Goal: Transaction & Acquisition: Purchase product/service

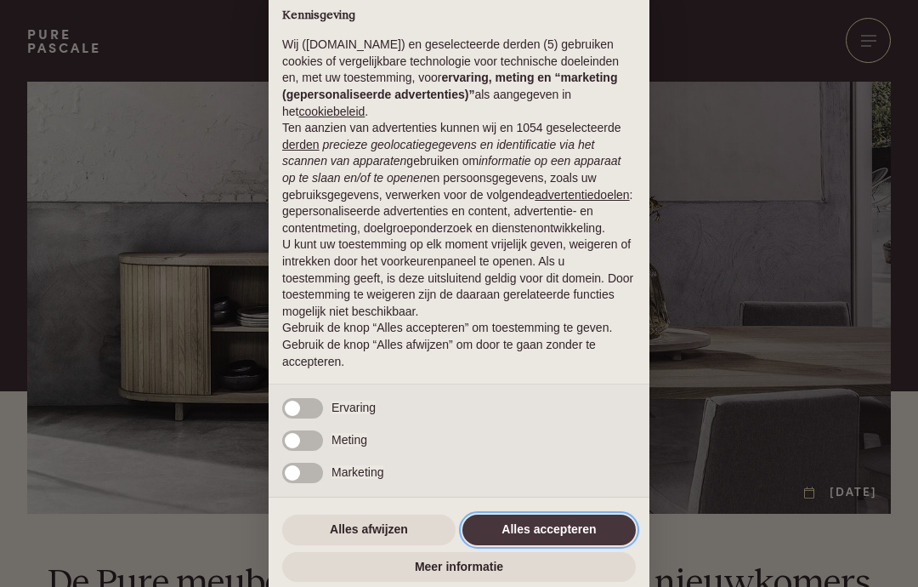
click at [573, 531] on button "Alles accepteren" at bounding box center [549, 529] width 173 height 31
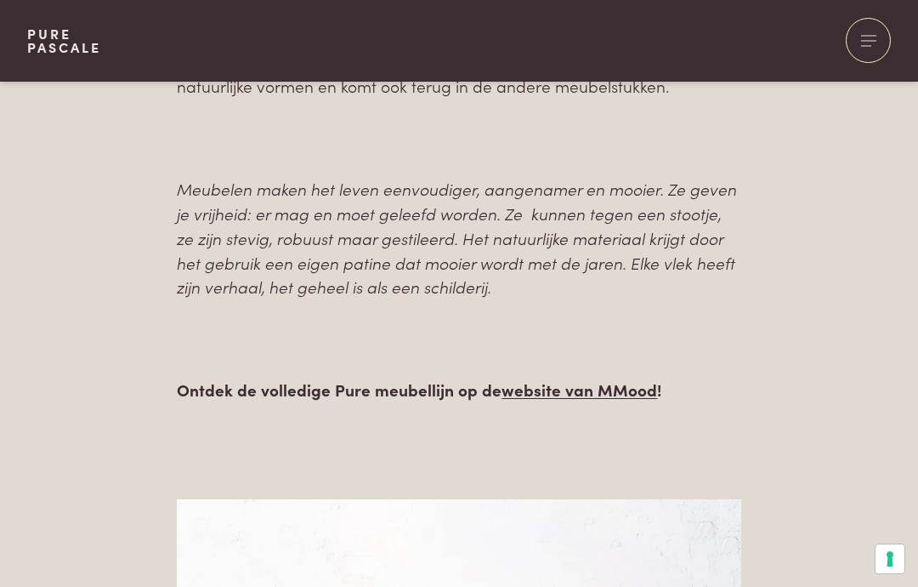
scroll to position [985, 0]
click at [627, 379] on link "website van MMood" at bounding box center [580, 389] width 156 height 23
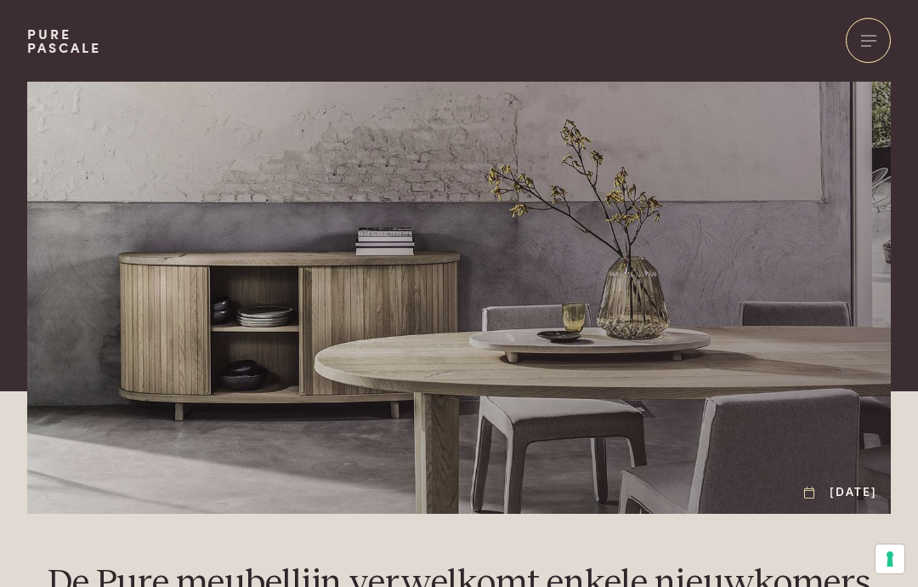
scroll to position [14, 0]
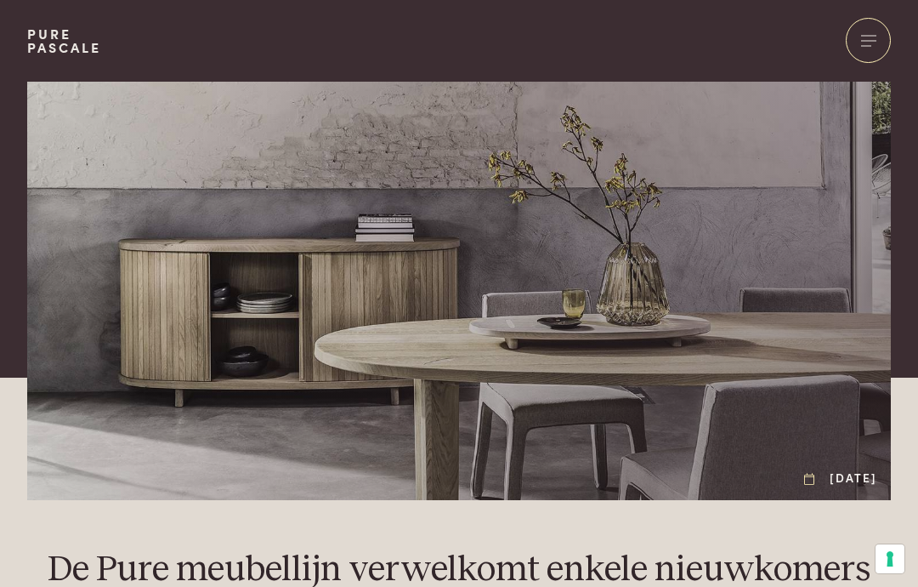
click at [63, 44] on link "Pure Pascale" at bounding box center [64, 40] width 74 height 27
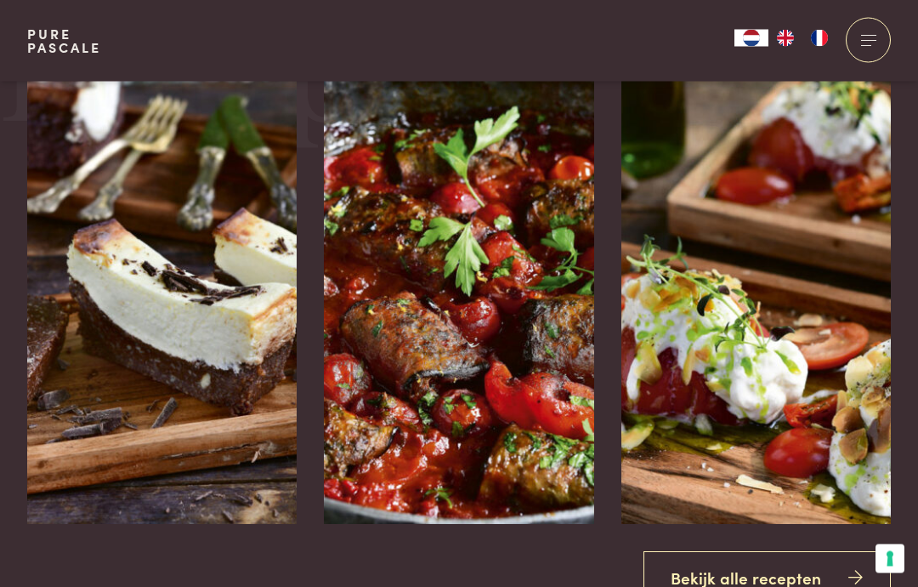
scroll to position [1769, 0]
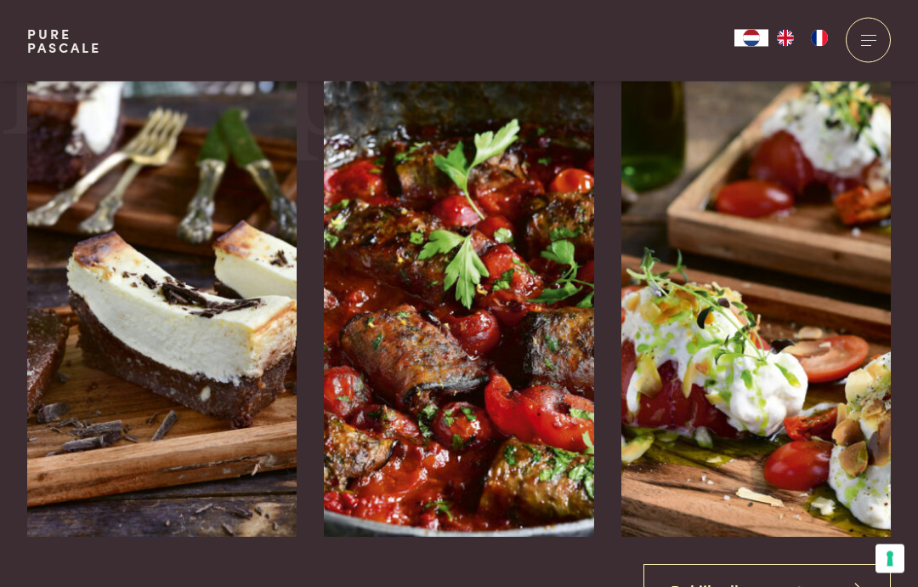
click at [871, 33] on div at bounding box center [868, 40] width 45 height 45
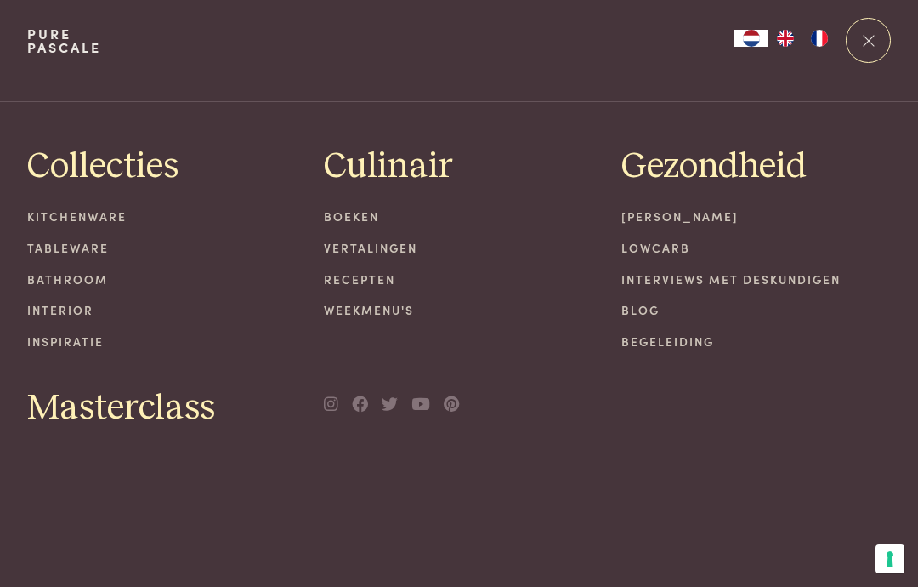
click at [76, 310] on link "Interior" at bounding box center [162, 310] width 270 height 18
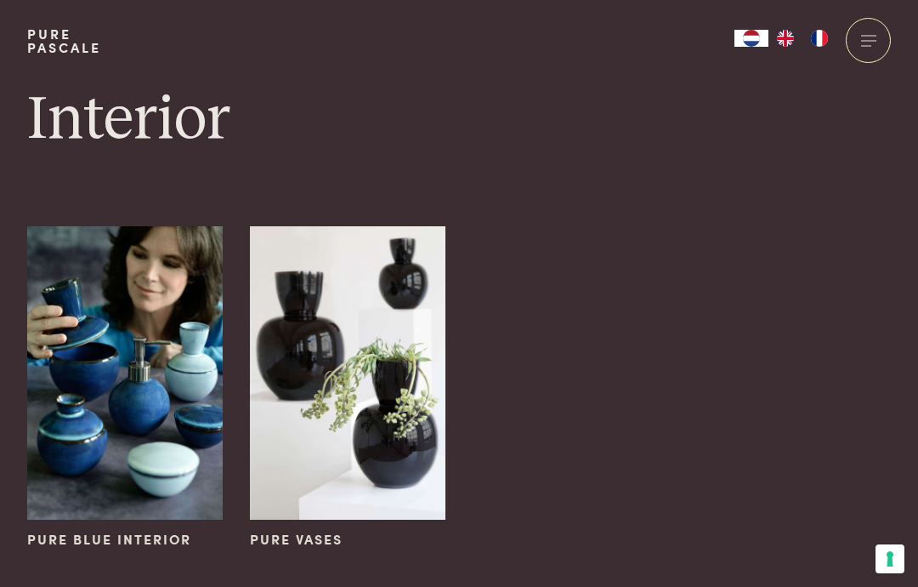
click at [873, 44] on div at bounding box center [868, 40] width 45 height 45
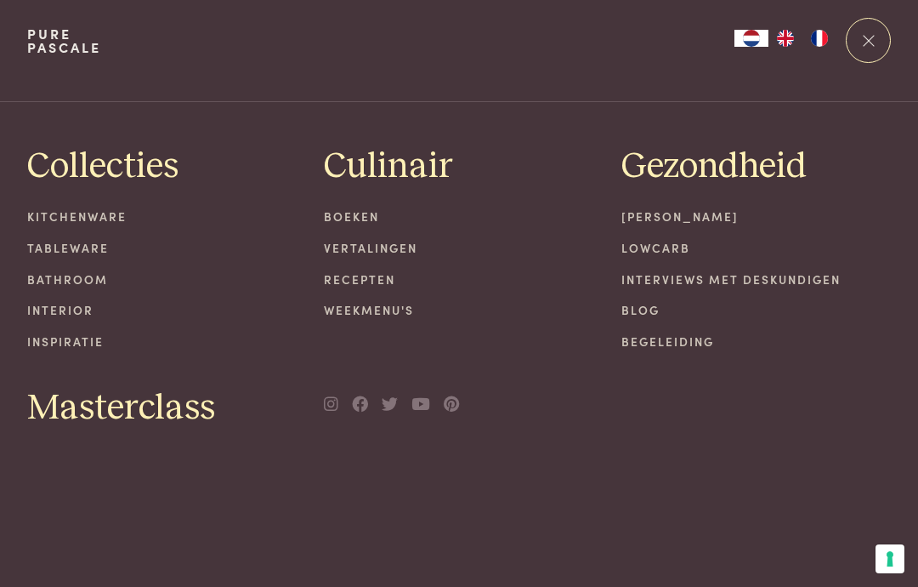
click at [97, 249] on link "Tableware" at bounding box center [162, 248] width 270 height 18
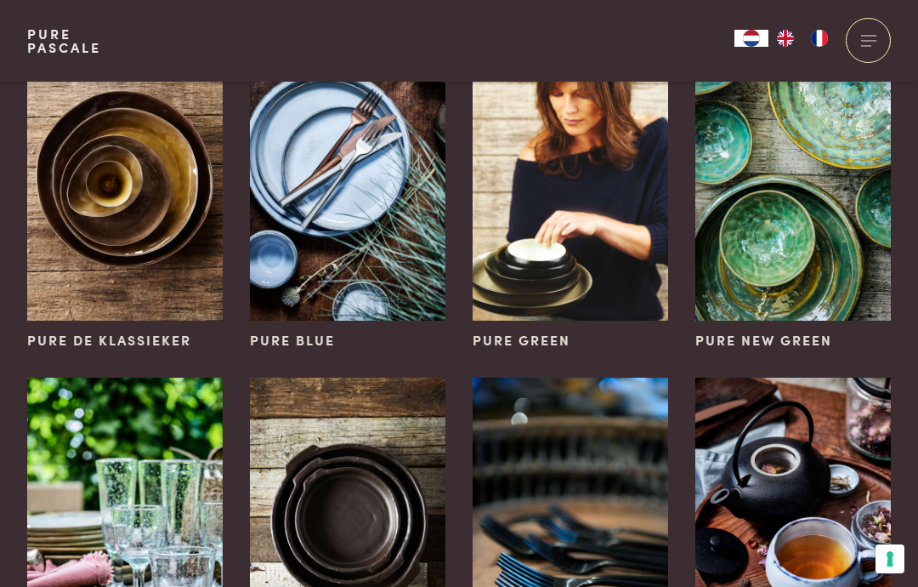
scroll to position [198, 0]
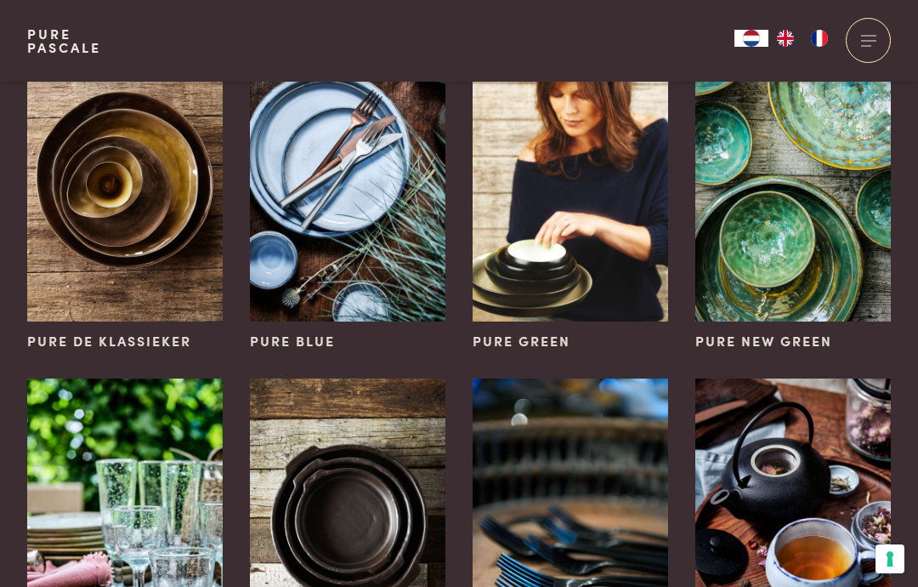
click at [135, 196] on img at bounding box center [125, 174] width 196 height 293
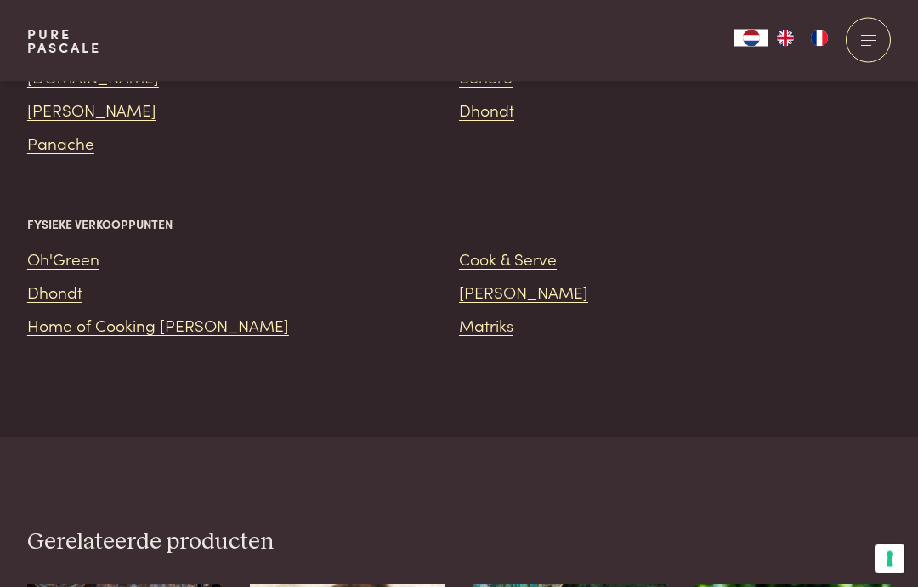
scroll to position [2260, 0]
